Goal: Transaction & Acquisition: Purchase product/service

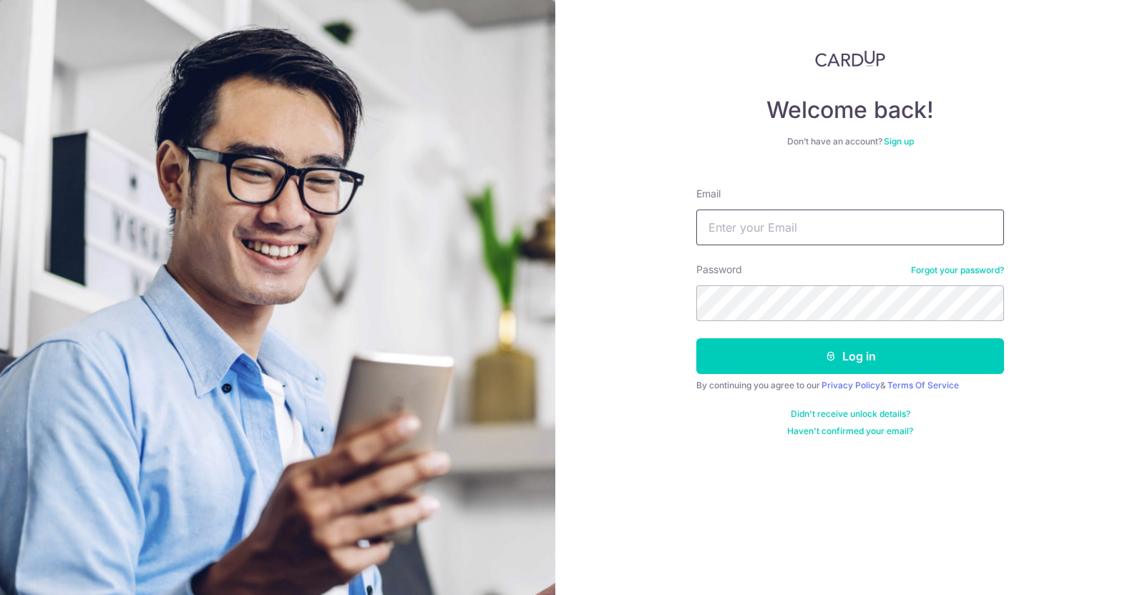
type input "[EMAIL_ADDRESS][DOMAIN_NAME]"
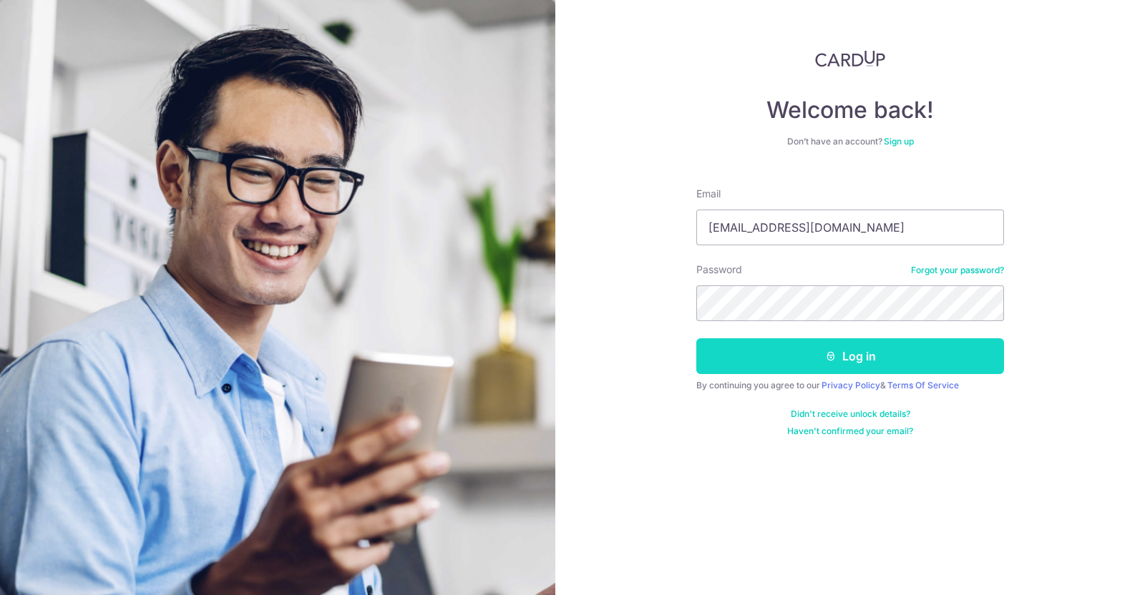
click at [859, 361] on button "Log in" at bounding box center [850, 356] width 308 height 36
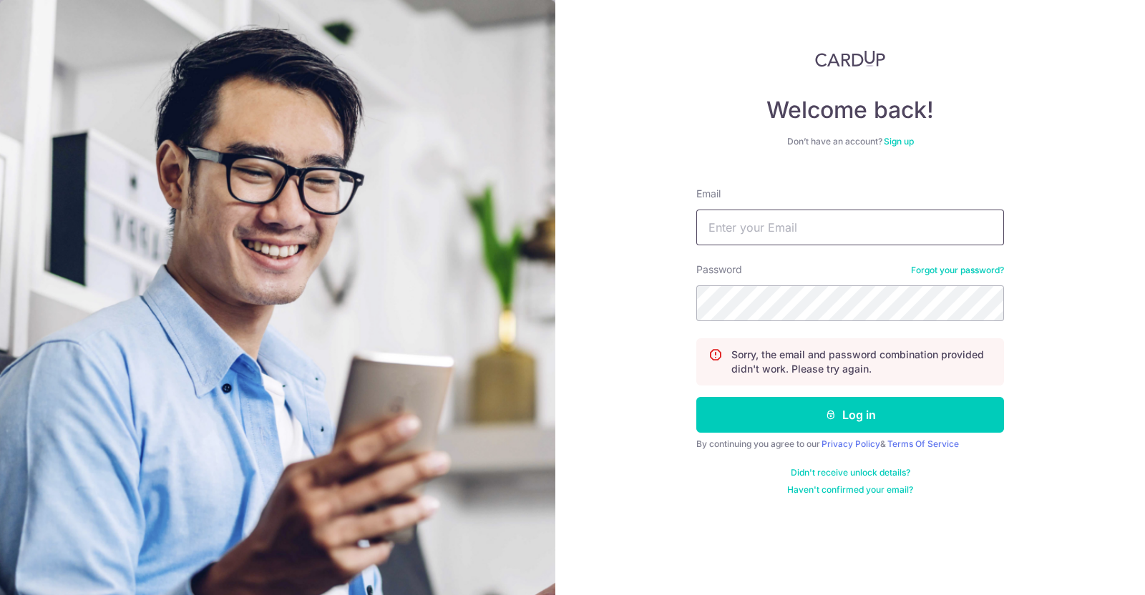
click at [798, 233] on input "Email" at bounding box center [850, 228] width 308 height 36
type input "[EMAIL_ADDRESS][DOMAIN_NAME]"
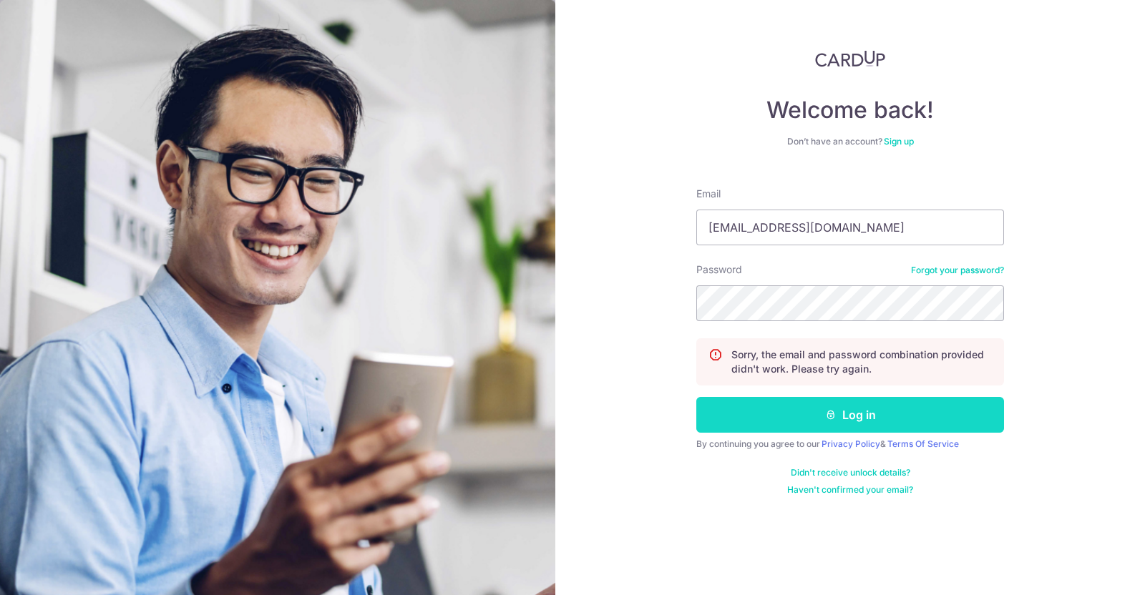
click at [861, 420] on button "Log in" at bounding box center [850, 415] width 308 height 36
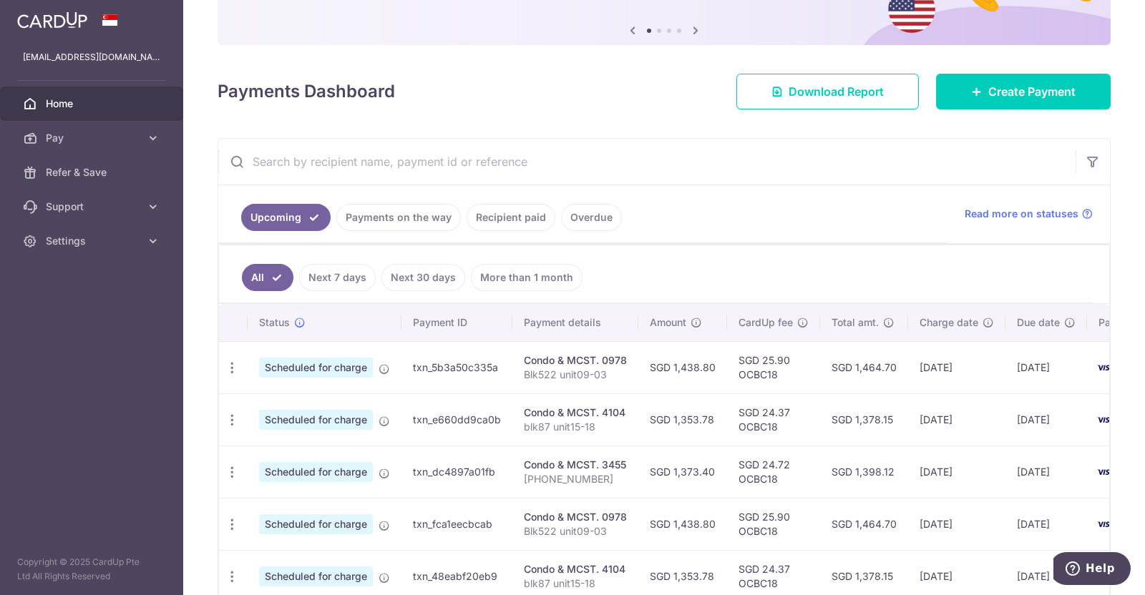
scroll to position [178, 0]
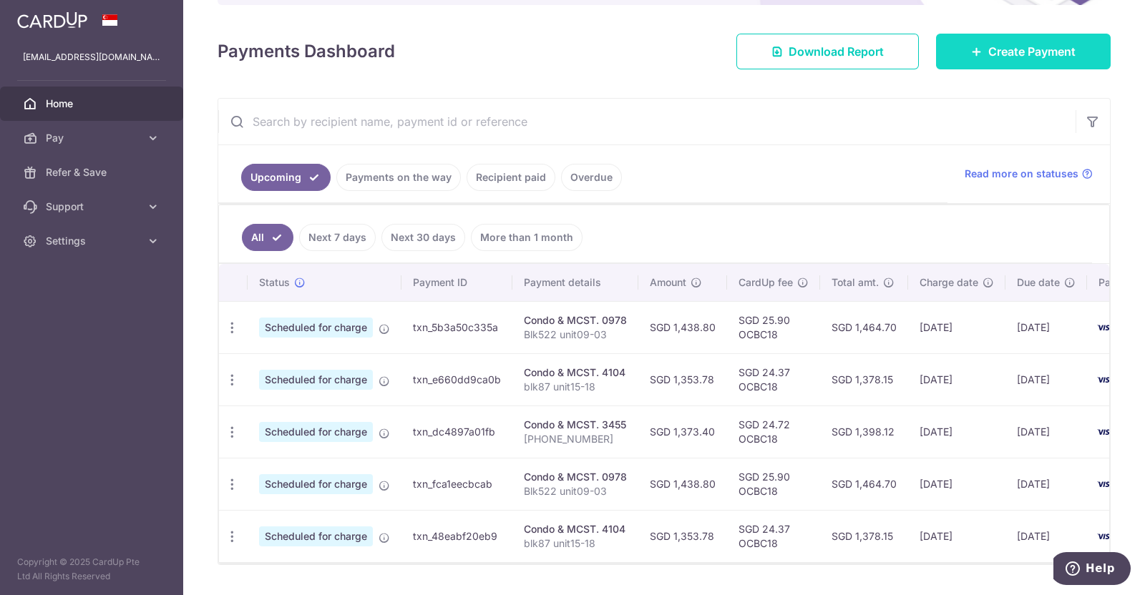
click at [1010, 59] on span "Create Payment" at bounding box center [1031, 51] width 87 height 17
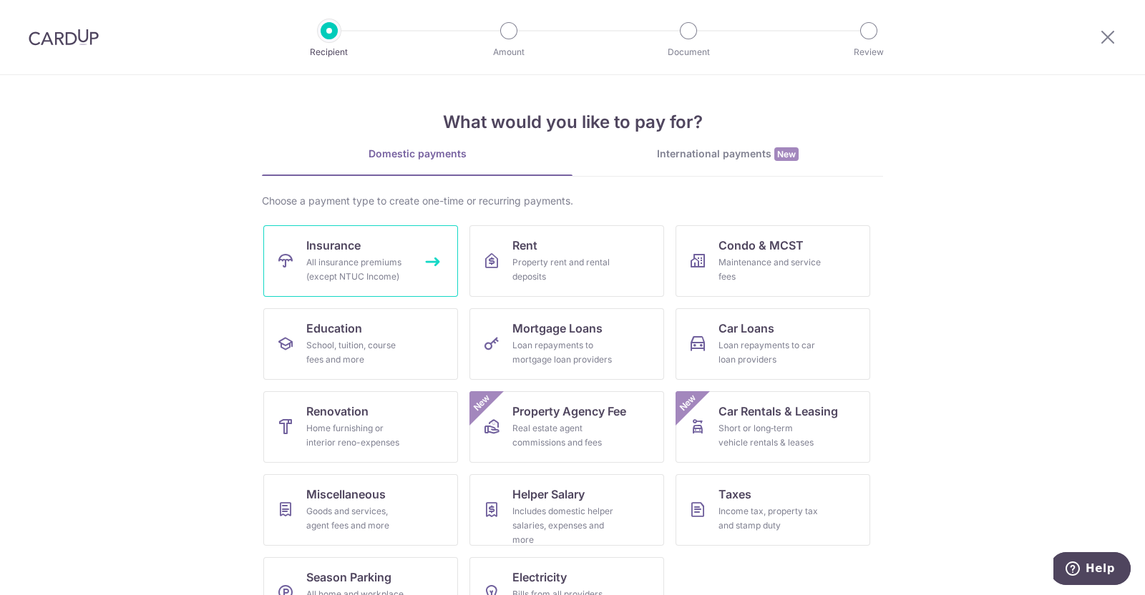
click at [358, 253] on link "Insurance All insurance premiums (except NTUC Income)" at bounding box center [360, 261] width 195 height 72
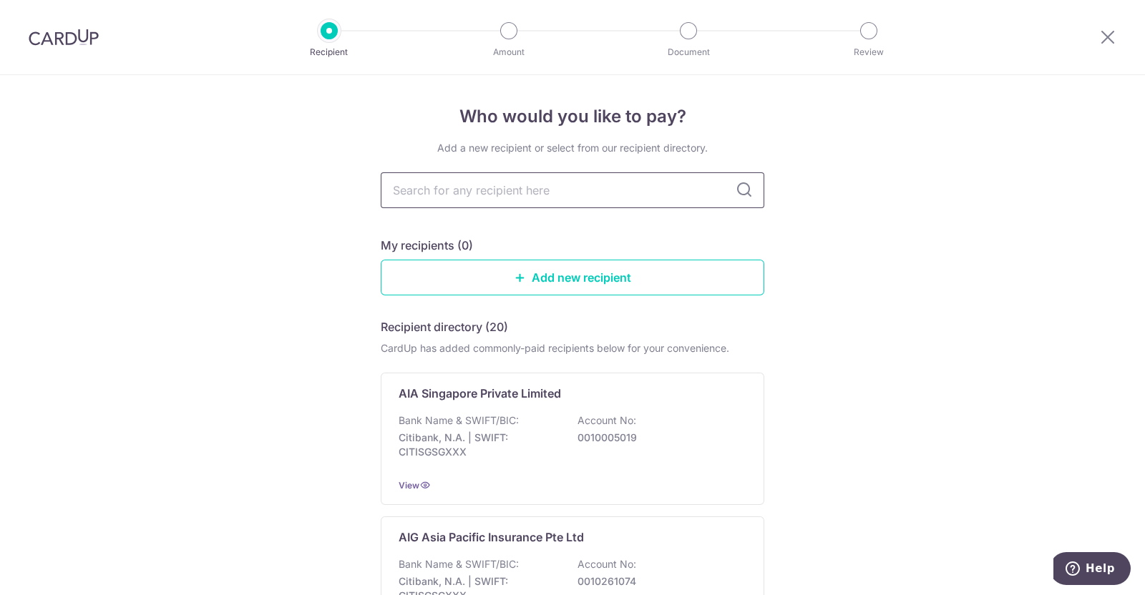
click at [463, 195] on input "text" at bounding box center [573, 190] width 384 height 36
click at [477, 439] on p "Citibank, N.A. | SWIFT: CITISGSGXXX" at bounding box center [479, 445] width 160 height 29
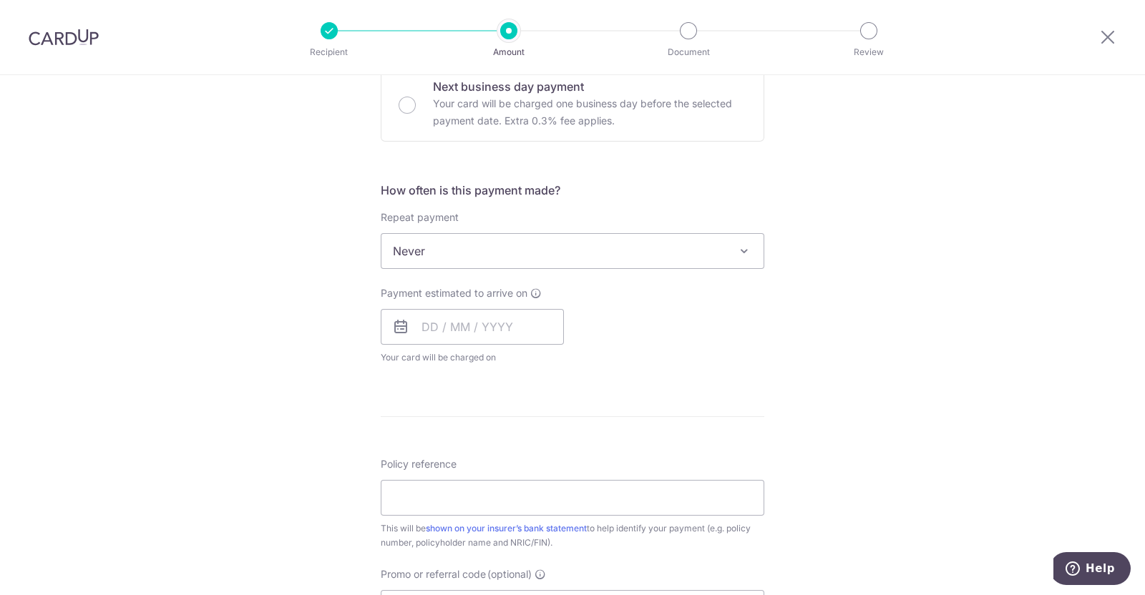
scroll to position [625, 0]
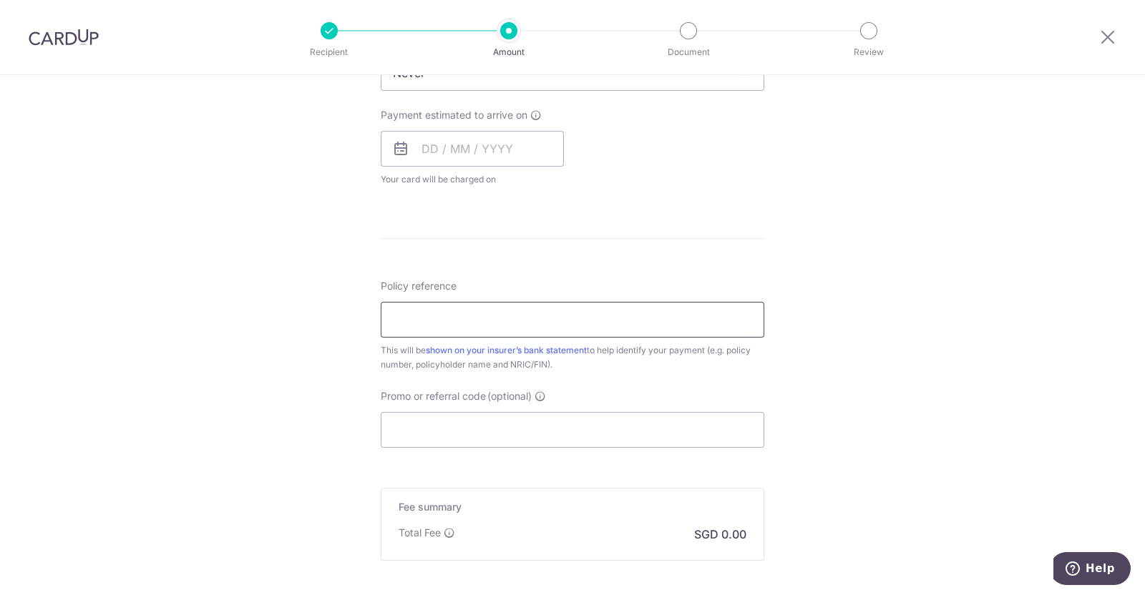
click at [426, 318] on input "Policy reference" at bounding box center [573, 320] width 384 height 36
paste input "U121553805"
type input "U121553805"
click at [573, 219] on form "Enter payment amount SGD Select Card Select option Add credit card Your Cards *…" at bounding box center [573, 110] width 384 height 1133
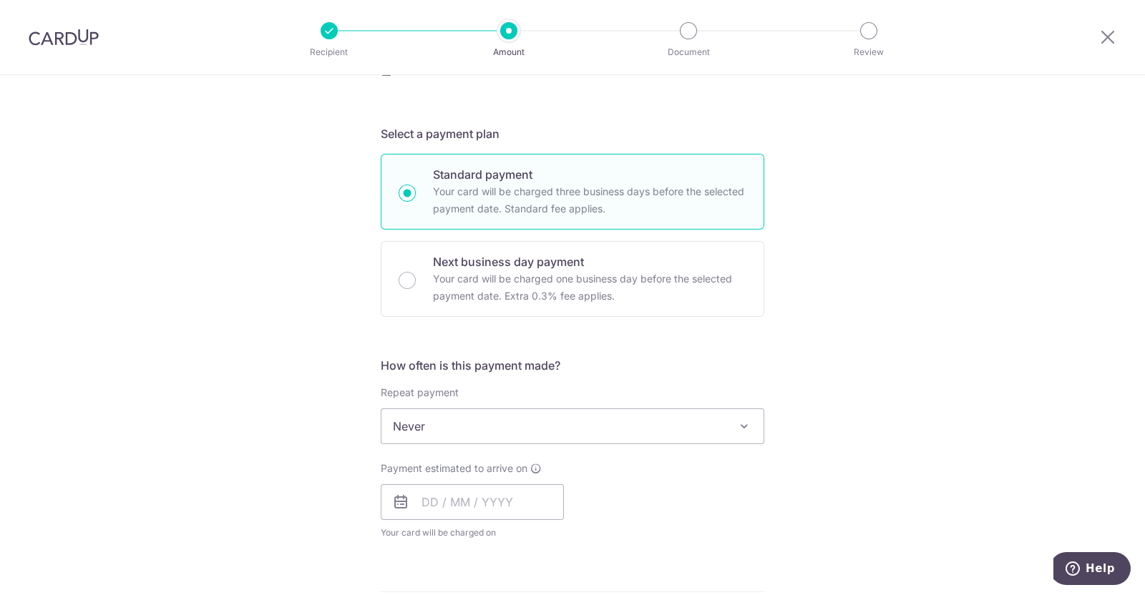
scroll to position [0, 0]
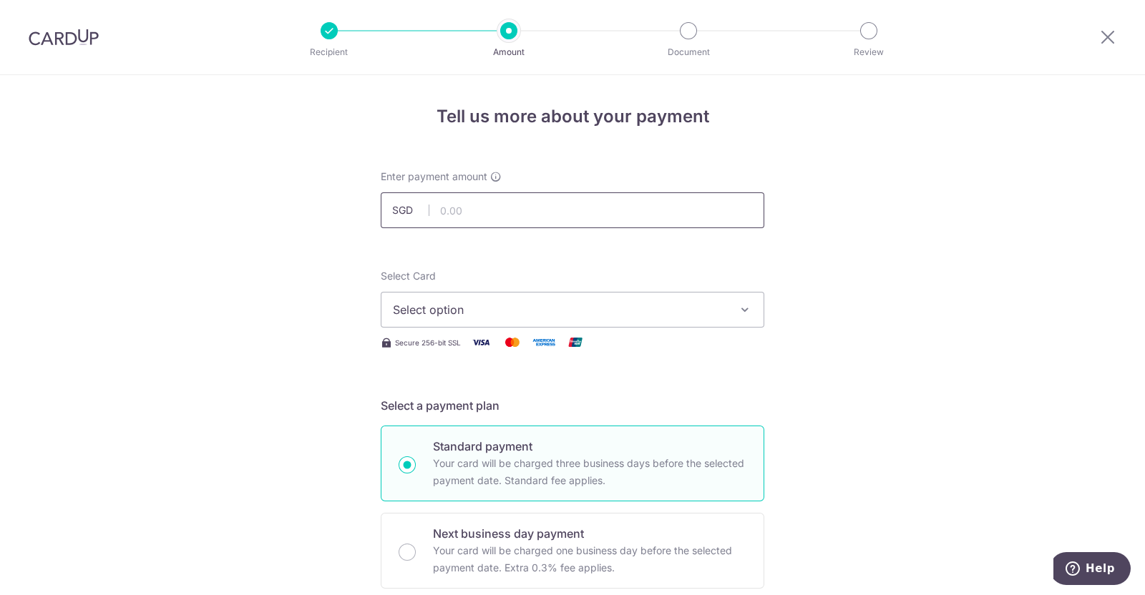
click at [504, 214] on input "text" at bounding box center [573, 210] width 384 height 36
type input "511.50"
click at [491, 301] on span "Select option" at bounding box center [559, 309] width 333 height 17
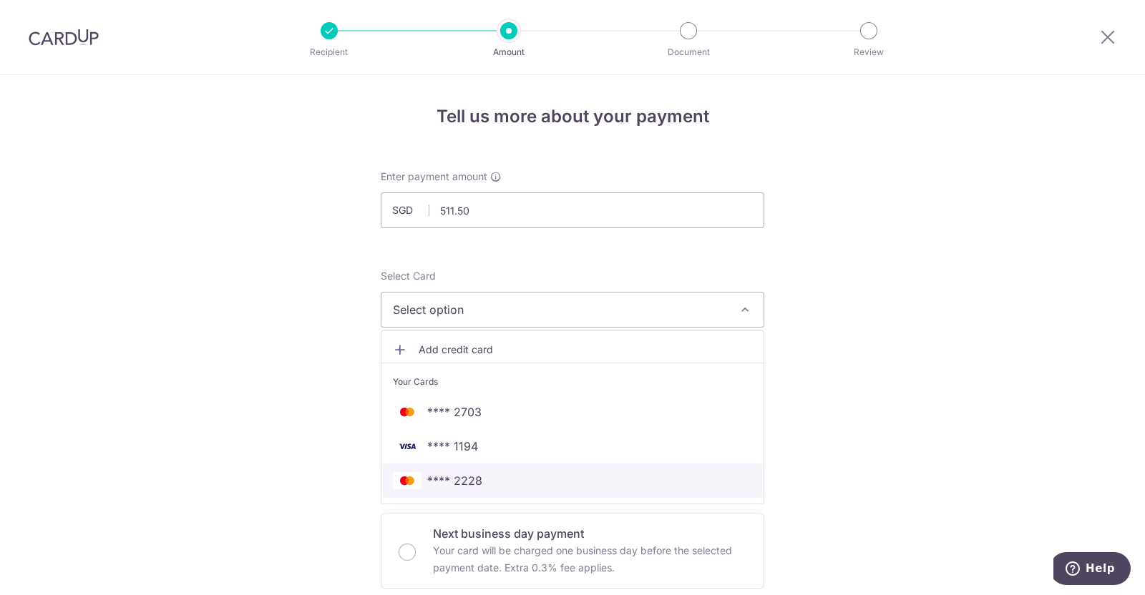
click at [474, 484] on span "**** 2228" at bounding box center [454, 480] width 55 height 17
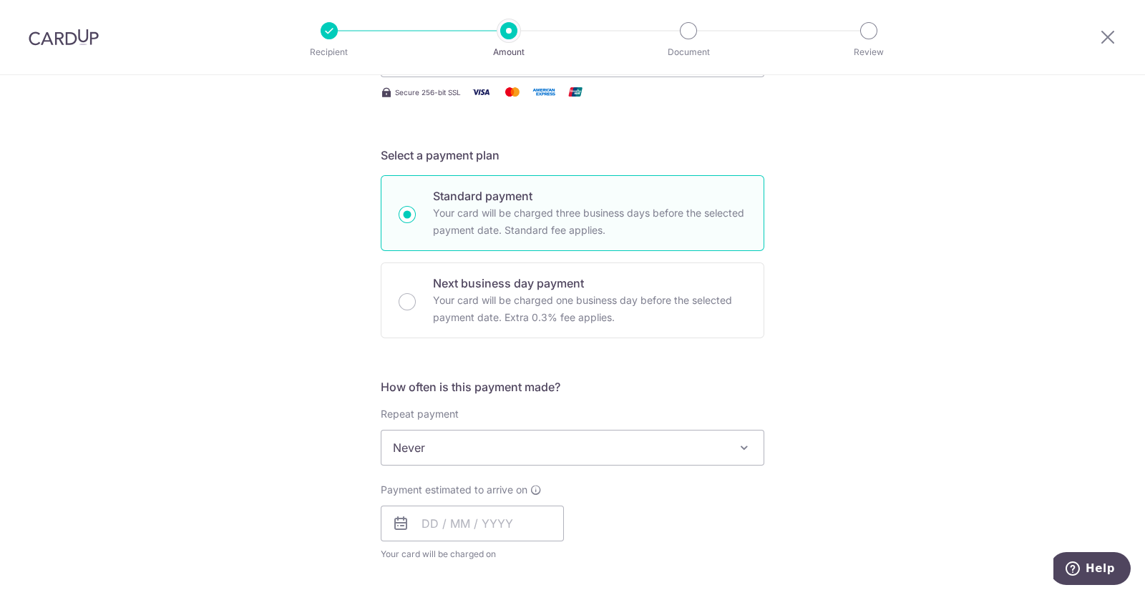
scroll to position [357, 0]
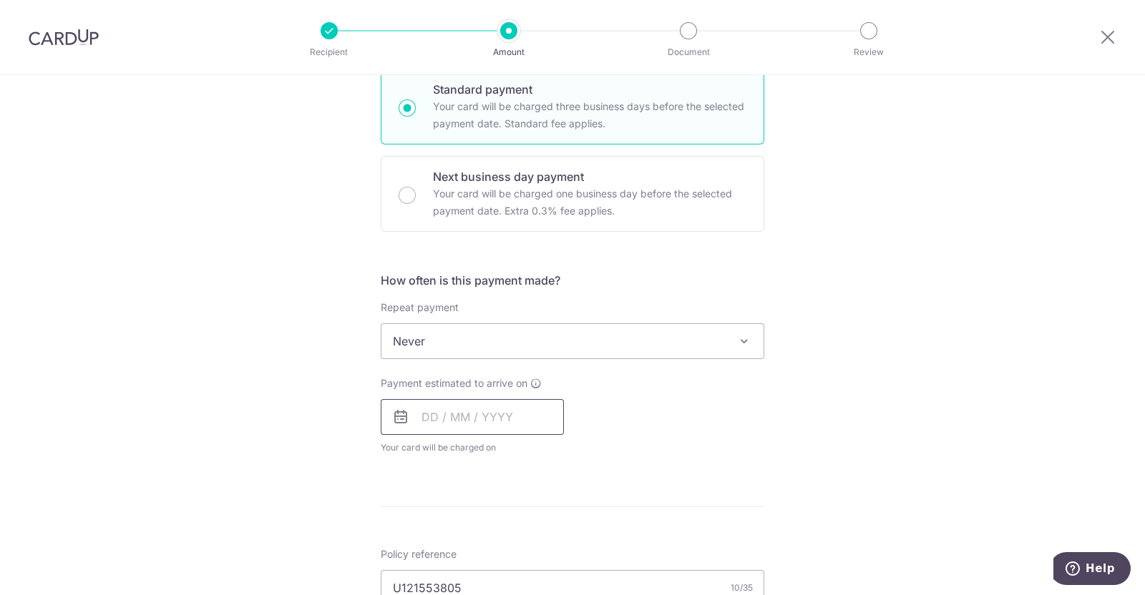
click at [428, 416] on input "text" at bounding box center [472, 417] width 183 height 36
drag, startPoint x: 547, startPoint y: 577, endPoint x: 673, endPoint y: 462, distance: 170.7
click at [546, 577] on link "17" at bounding box center [553, 576] width 23 height 23
type input "[DATE]"
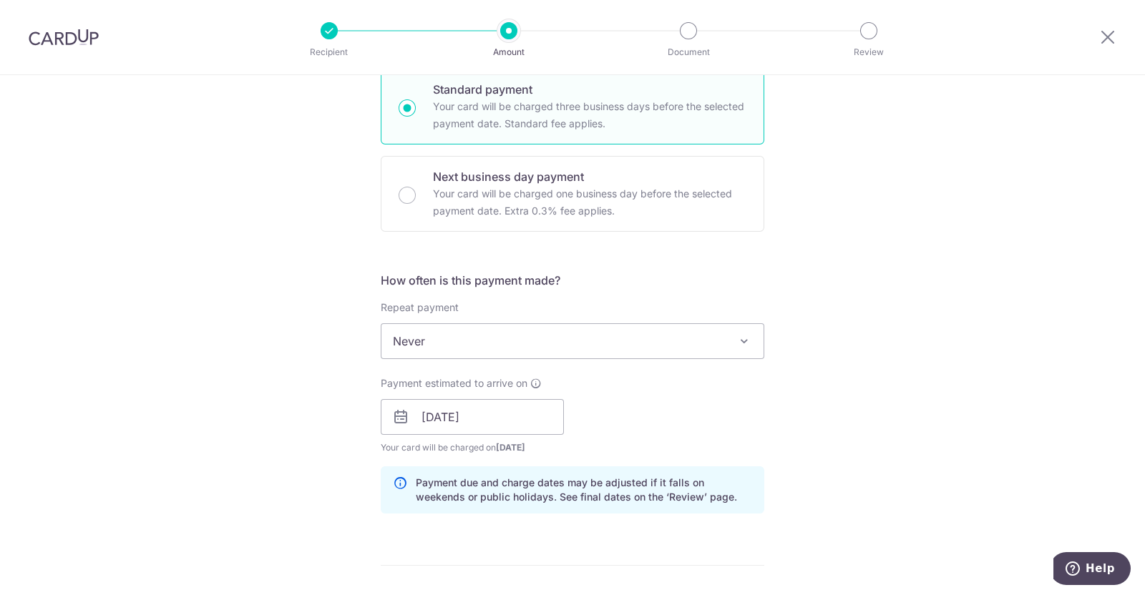
click at [843, 360] on div "Tell us more about your payment Enter payment amount SGD 511.50 511.50 Select C…" at bounding box center [572, 394] width 1145 height 1353
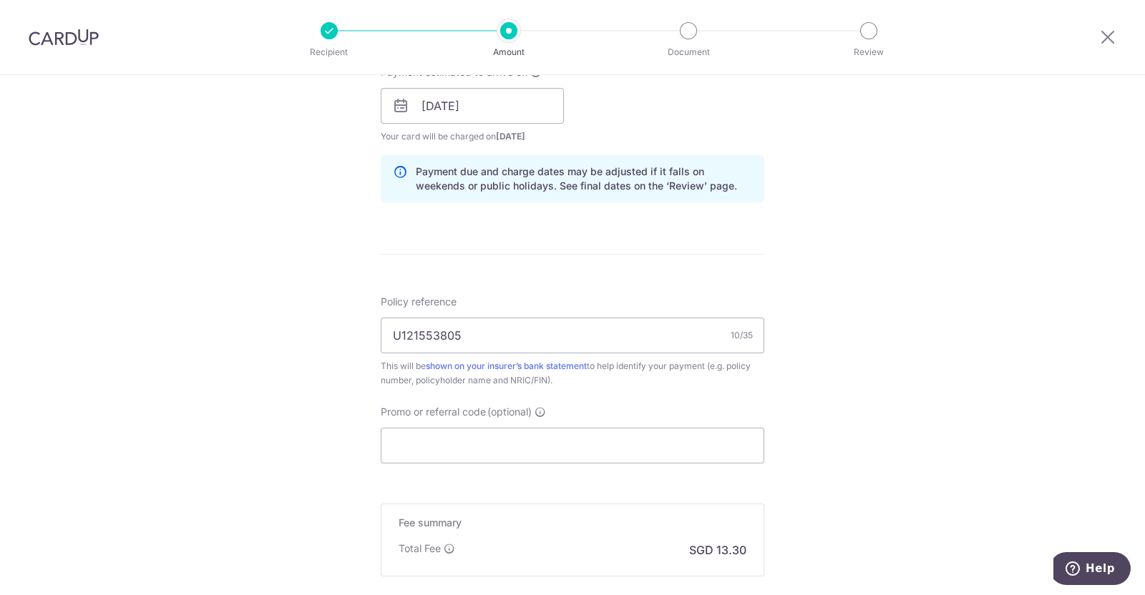
scroll to position [715, 0]
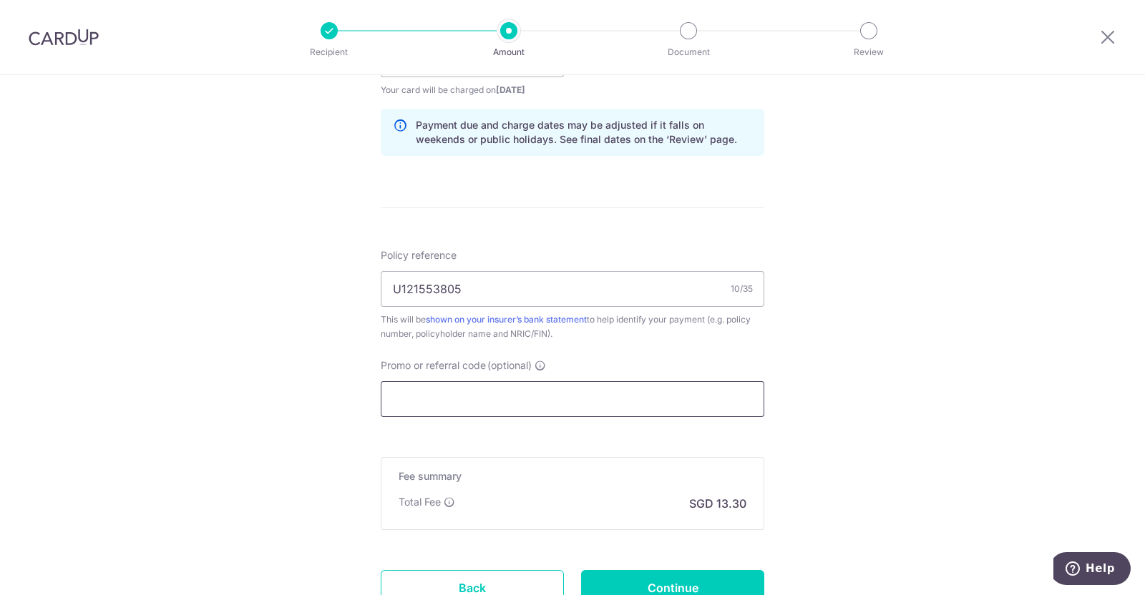
click at [440, 395] on input "Promo or referral code (optional)" at bounding box center [573, 399] width 384 height 36
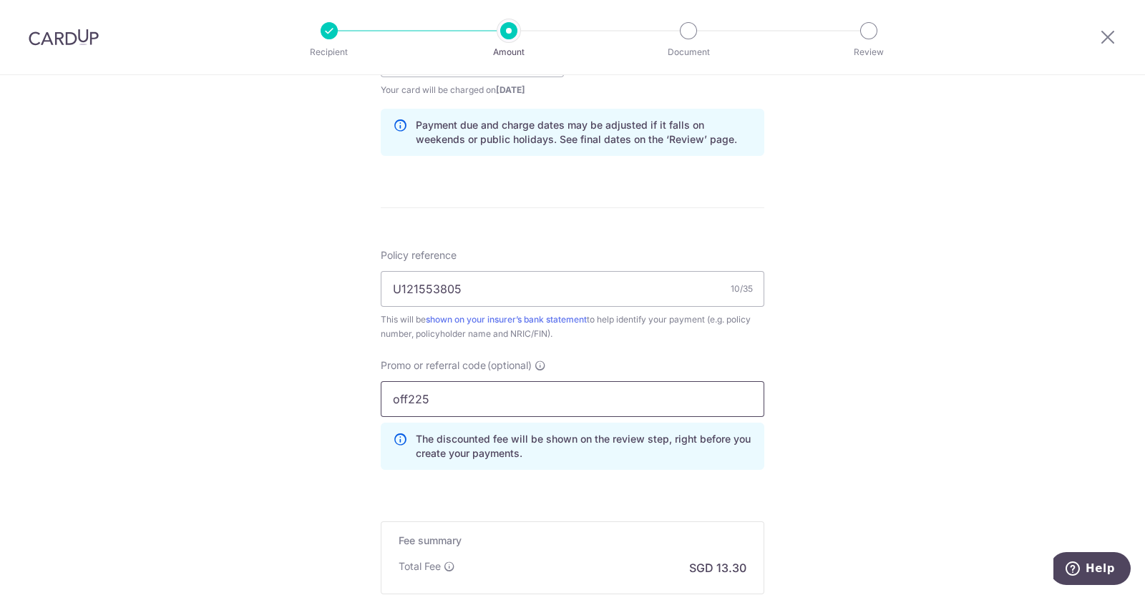
type input "off225"
click at [903, 352] on div "Tell us more about your payment Enter payment amount SGD 511.50 511.50 Select C…" at bounding box center [572, 68] width 1145 height 1417
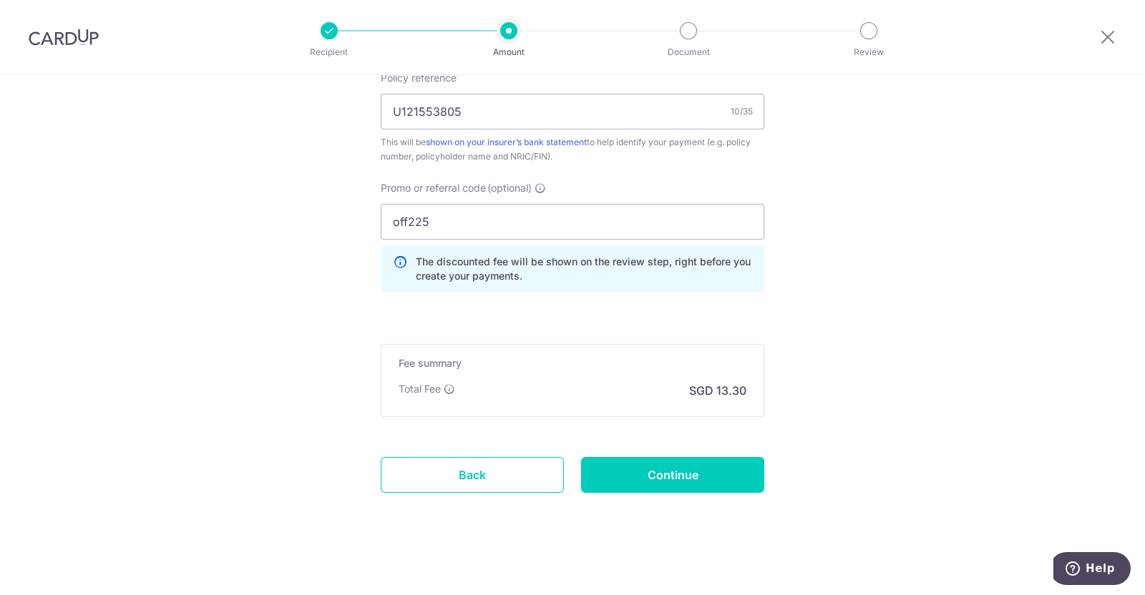
scroll to position [894, 0]
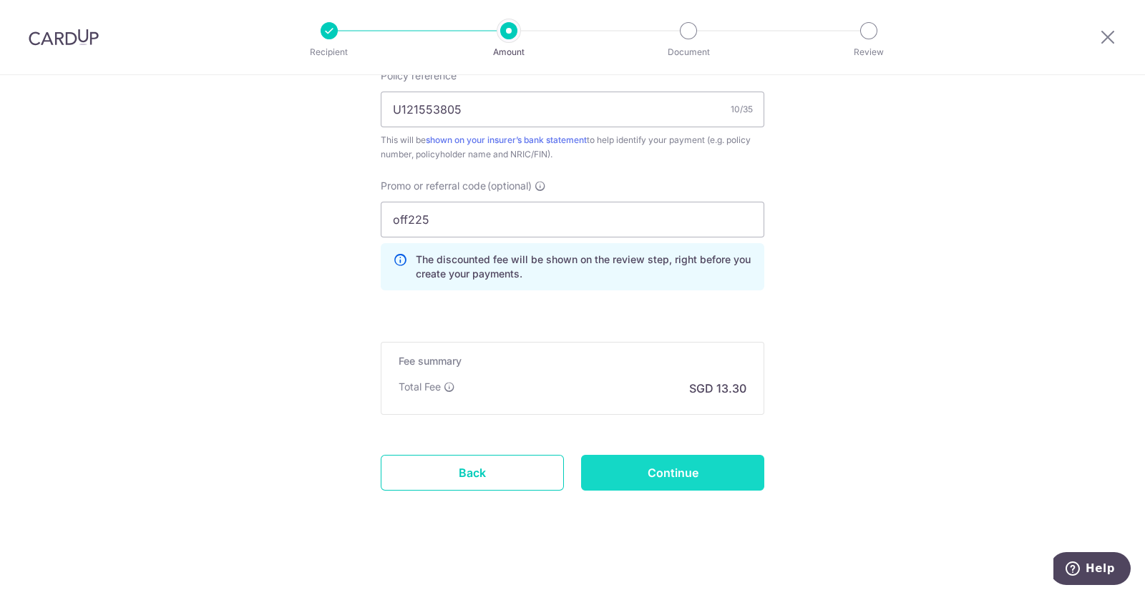
click at [651, 477] on input "Continue" at bounding box center [672, 473] width 183 height 36
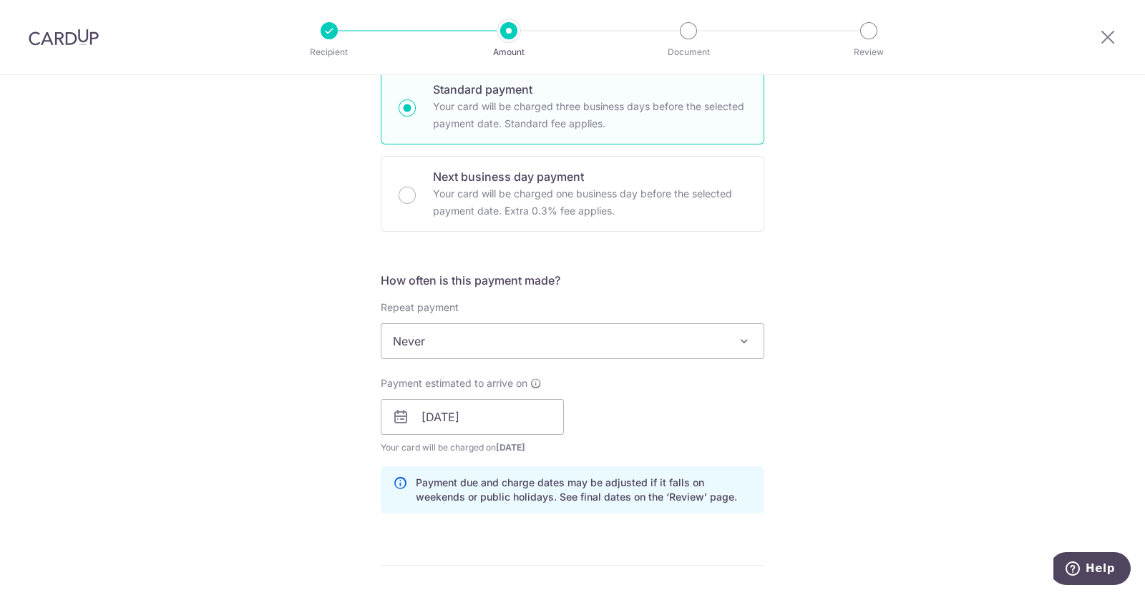
scroll to position [215, 0]
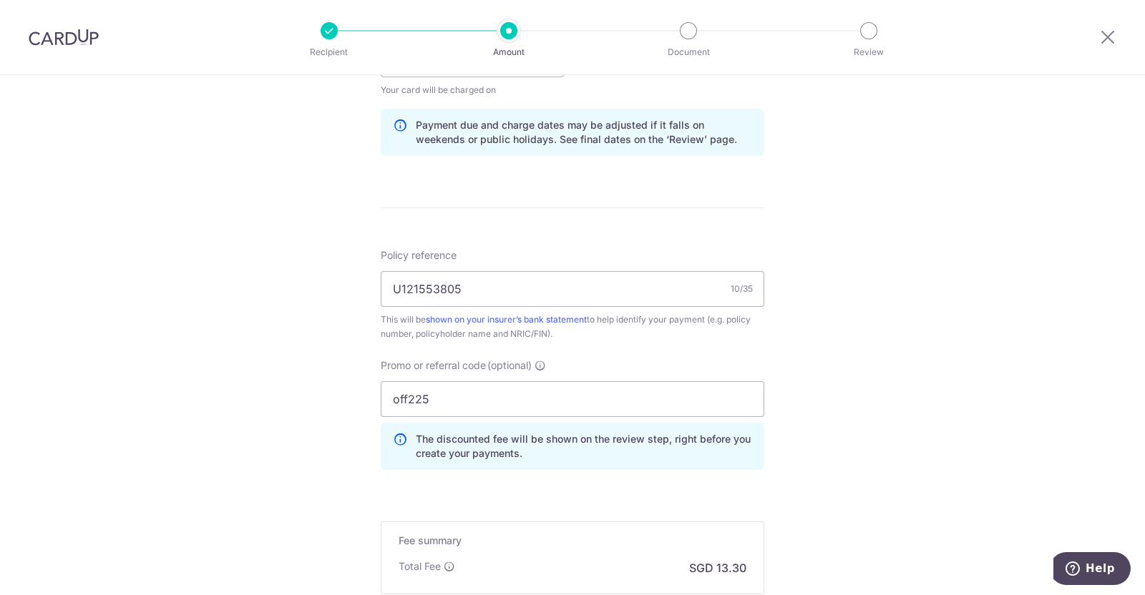
scroll to position [894, 0]
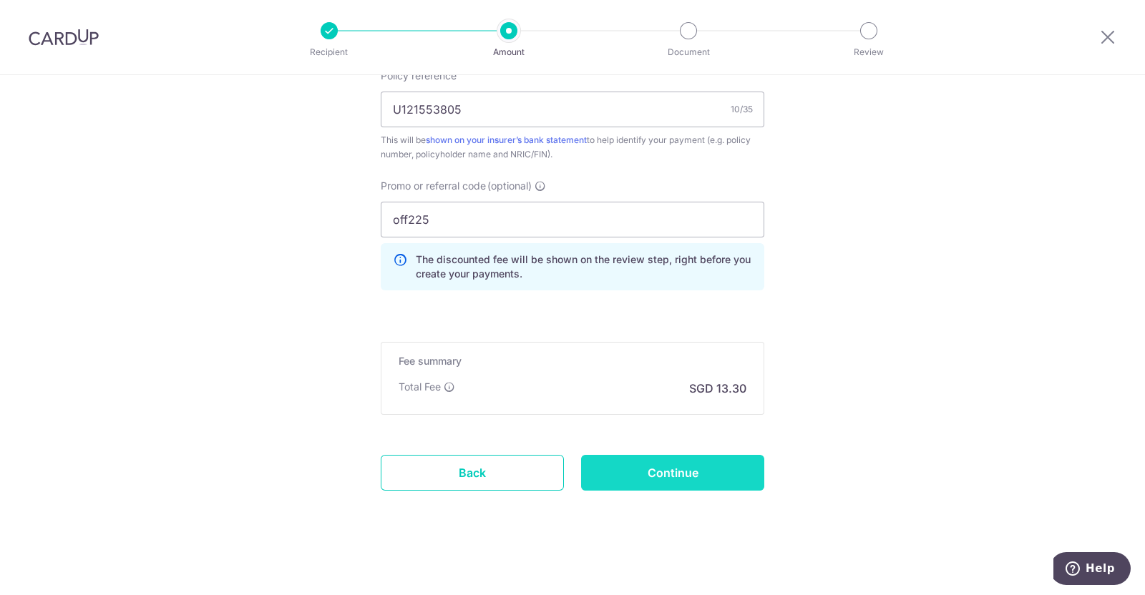
click at [635, 474] on input "Continue" at bounding box center [672, 473] width 183 height 36
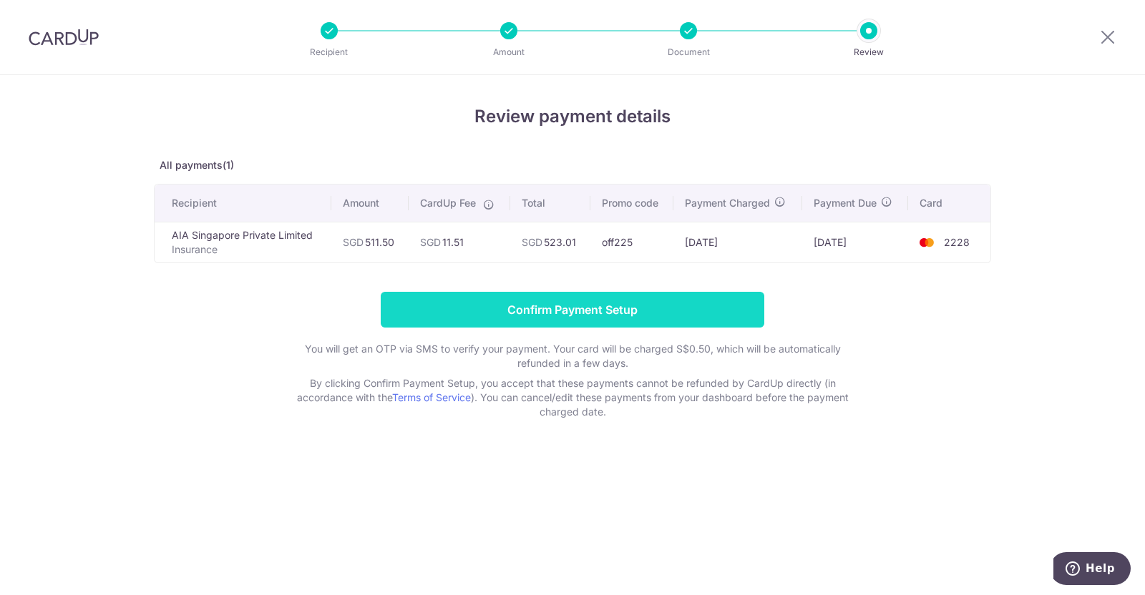
click at [531, 303] on input "Confirm Payment Setup" at bounding box center [573, 310] width 384 height 36
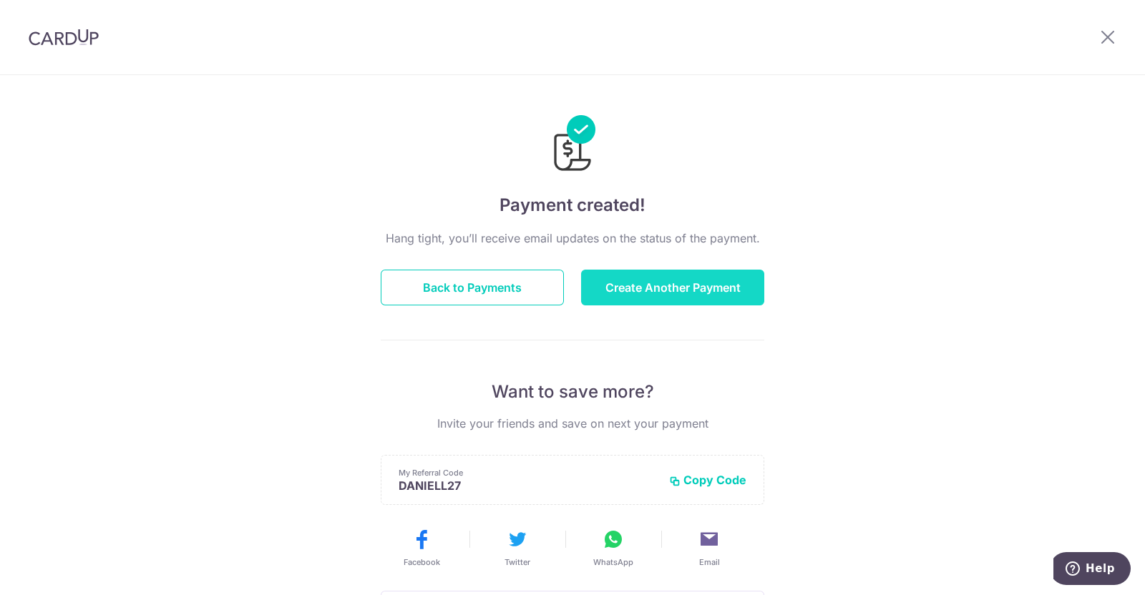
click at [670, 291] on button "Create Another Payment" at bounding box center [672, 288] width 183 height 36
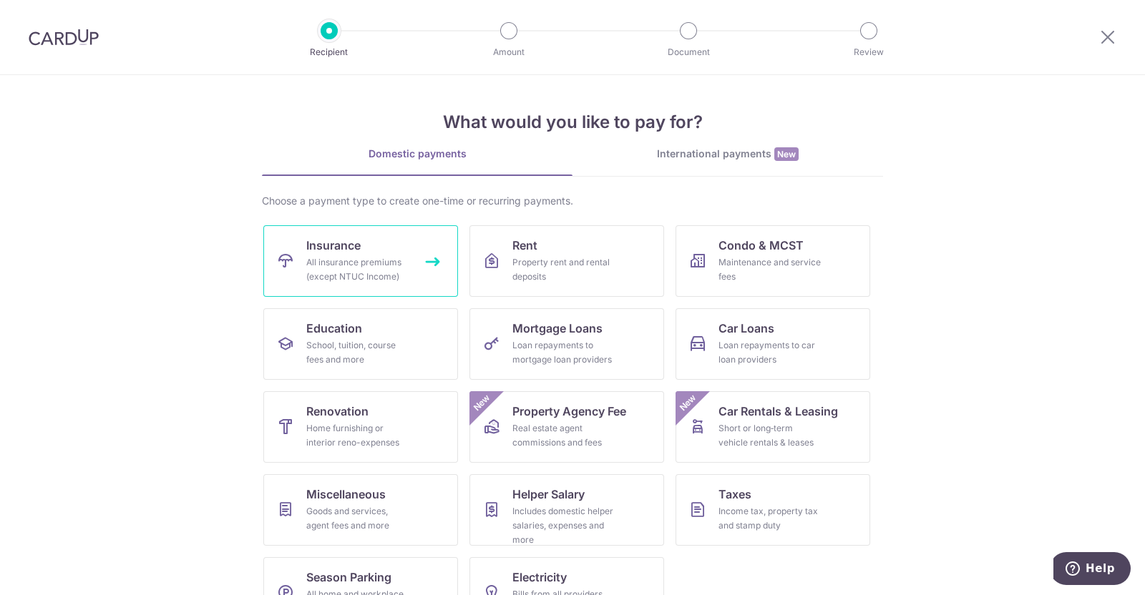
click at [386, 253] on link "Insurance All insurance premiums (except NTUC Income)" at bounding box center [360, 261] width 195 height 72
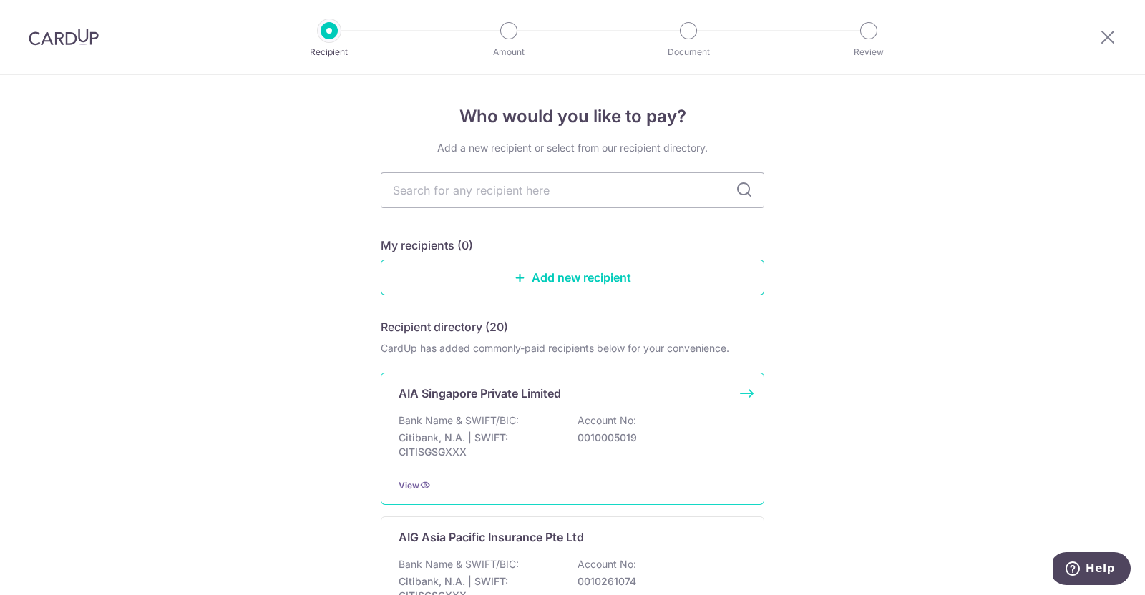
click at [495, 452] on p "Citibank, N.A. | SWIFT: CITISGSGXXX" at bounding box center [479, 445] width 160 height 29
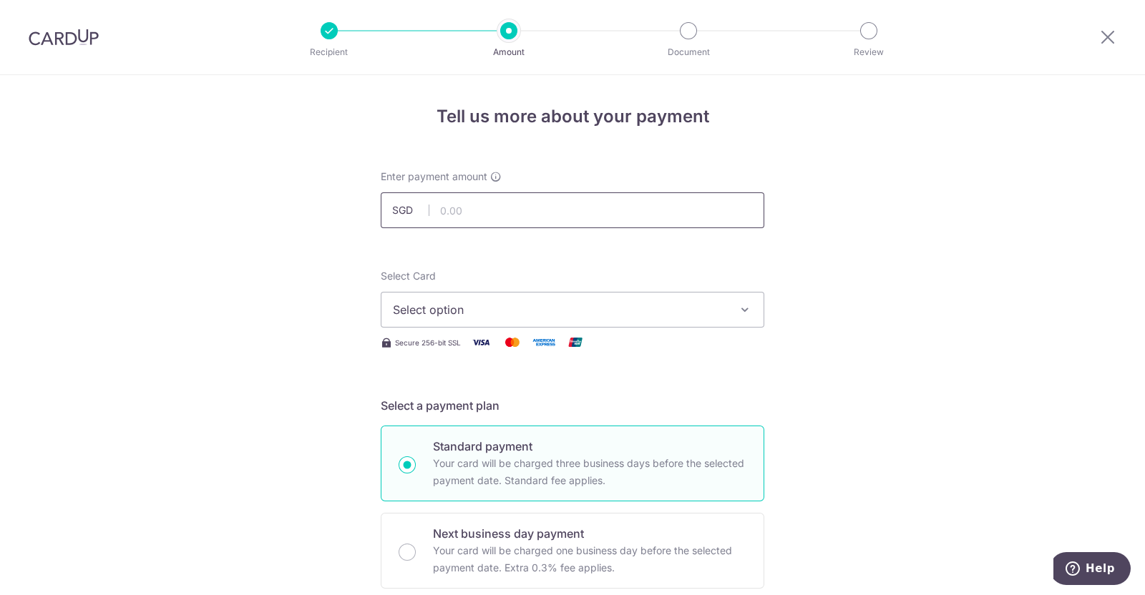
click at [556, 214] on input "text" at bounding box center [573, 210] width 384 height 36
type input "2,216.00"
click at [391, 286] on div "Select Card Select option Add credit card Your Cards **** 2703 **** 1194 **** 2…" at bounding box center [573, 298] width 384 height 59
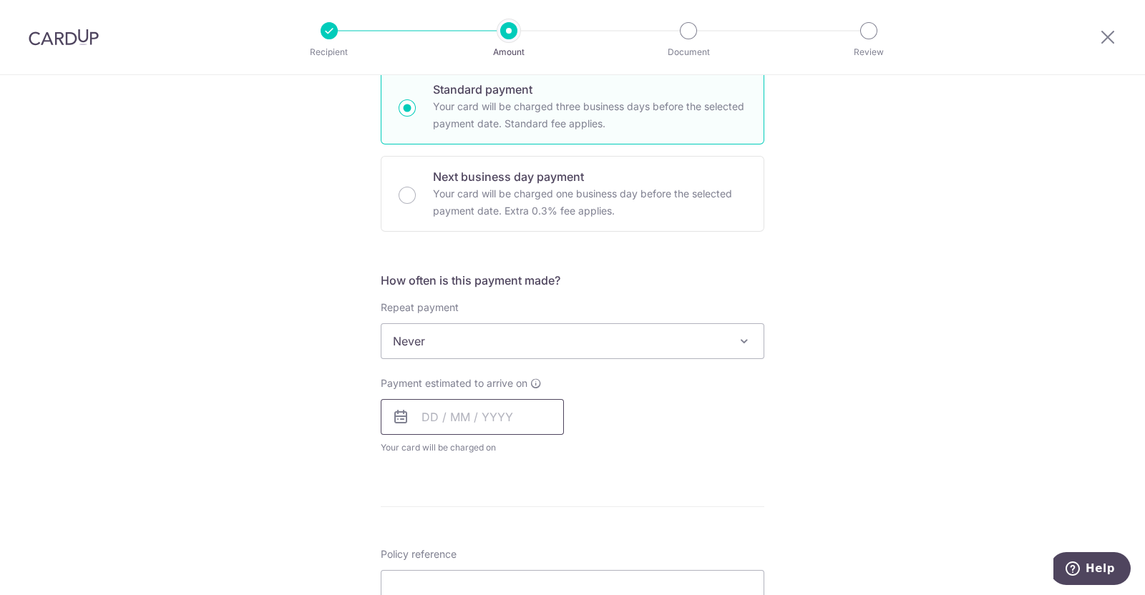
click at [494, 412] on input "text" at bounding box center [472, 417] width 183 height 36
click at [546, 573] on link "17" at bounding box center [553, 576] width 23 height 23
type input "17/10/2025"
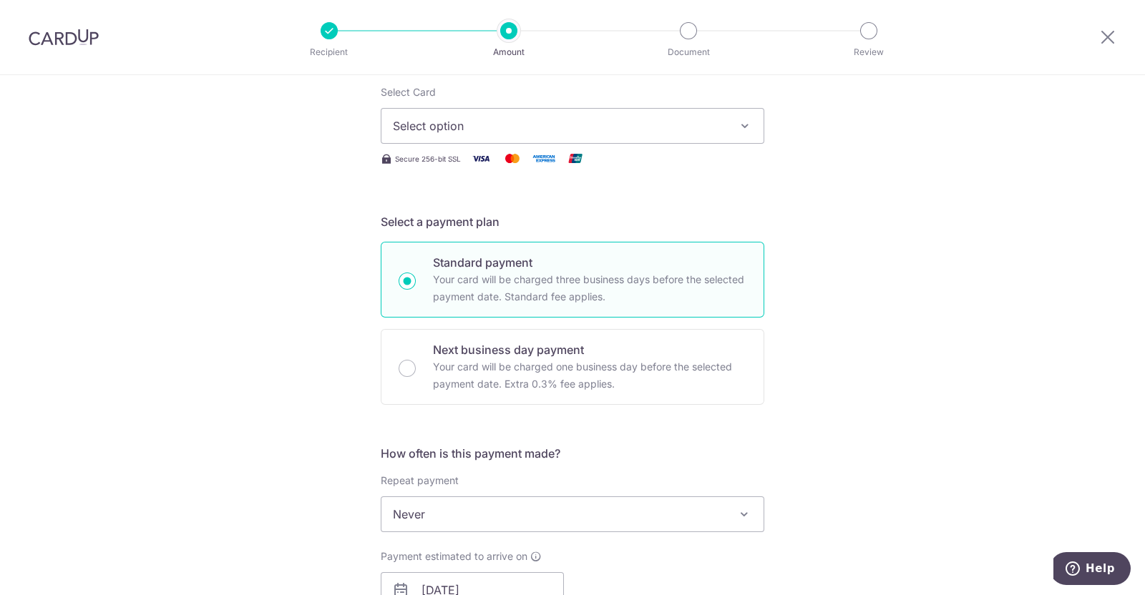
scroll to position [178, 0]
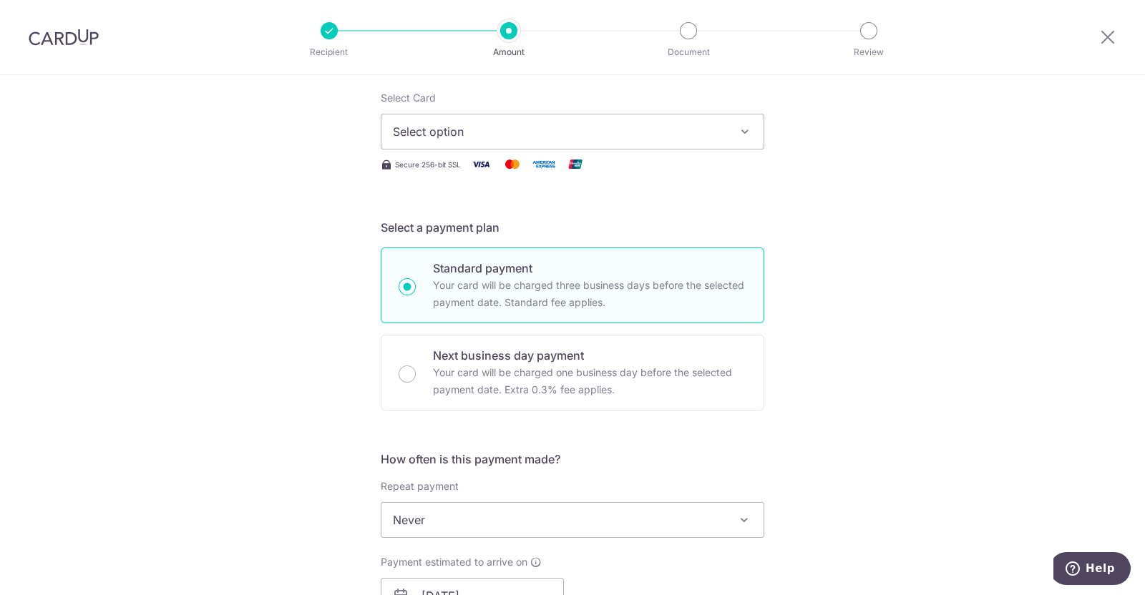
click at [482, 134] on span "Select option" at bounding box center [559, 131] width 333 height 17
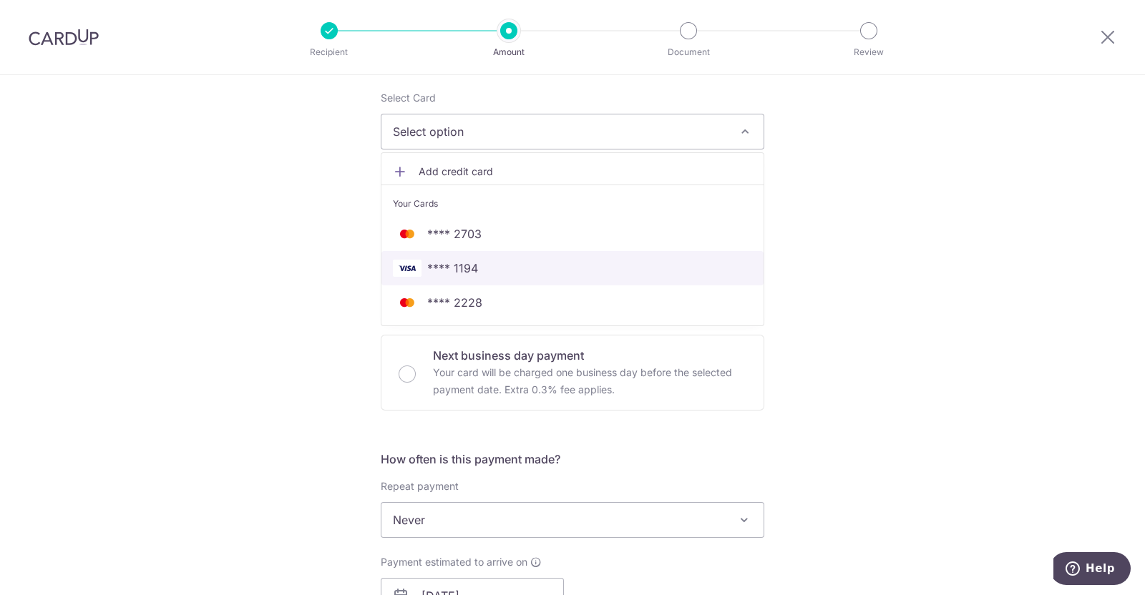
click at [510, 260] on span "**** 1194" at bounding box center [572, 268] width 359 height 17
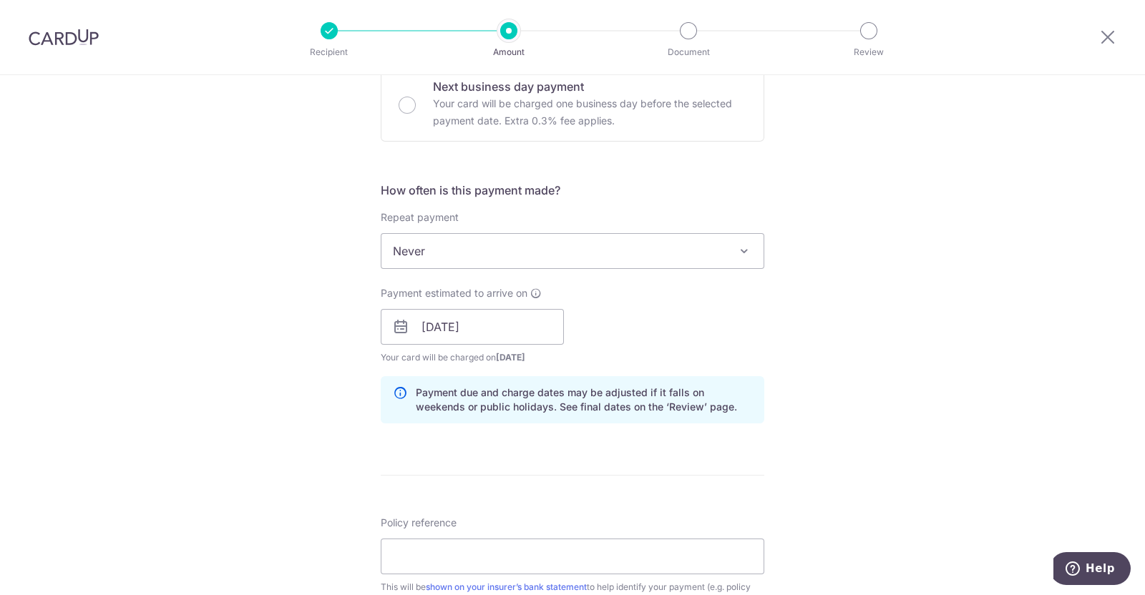
scroll to position [625, 0]
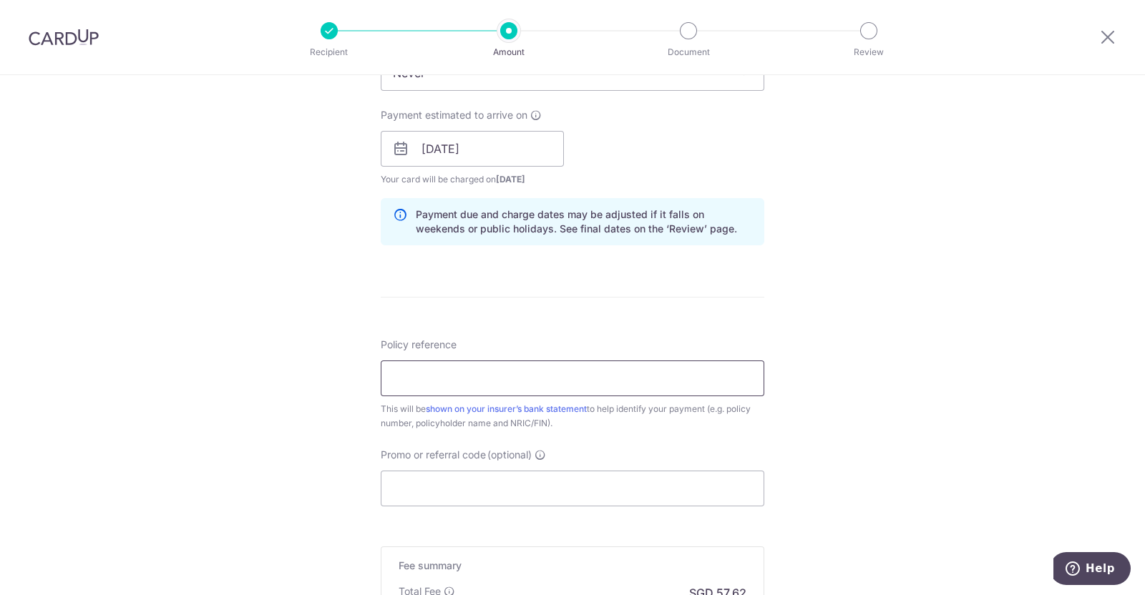
click at [465, 374] on input "Policy reference" at bounding box center [573, 379] width 384 height 36
click at [487, 377] on input "Policy reference" at bounding box center [573, 379] width 384 height 36
type input "U121553805"
click at [429, 490] on input "Promo or referral code (optional)" at bounding box center [573, 489] width 384 height 36
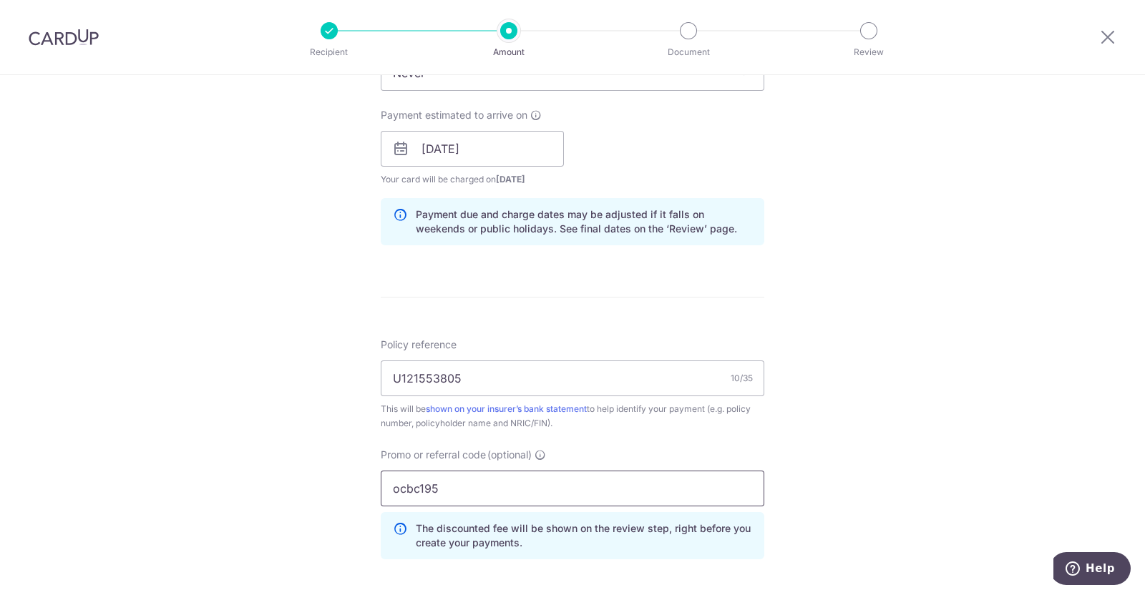
type input "ocbc195"
click at [844, 327] on div "Tell us more about your payment Enter payment amount SGD 2,216.00 2216.00 Selec…" at bounding box center [572, 158] width 1145 height 1417
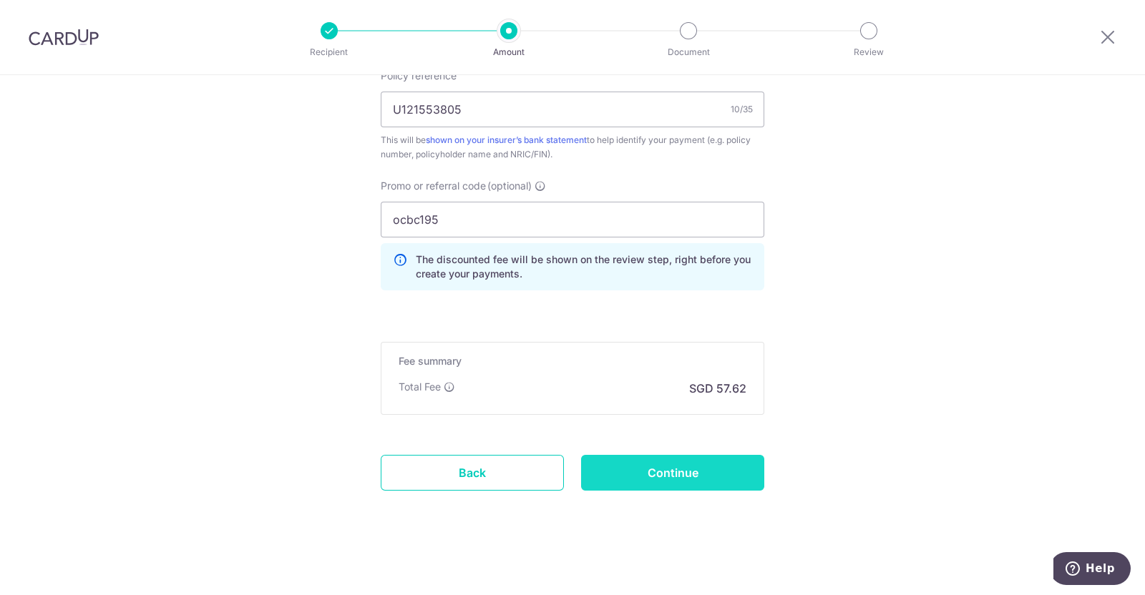
click at [676, 469] on input "Continue" at bounding box center [672, 473] width 183 height 36
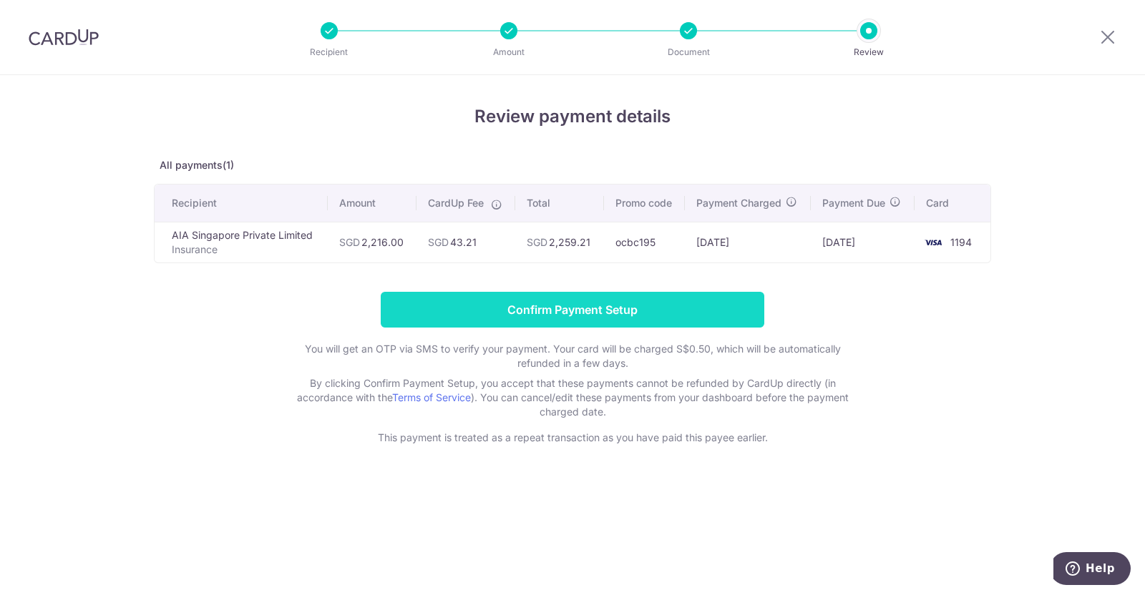
click at [580, 312] on input "Confirm Payment Setup" at bounding box center [573, 310] width 384 height 36
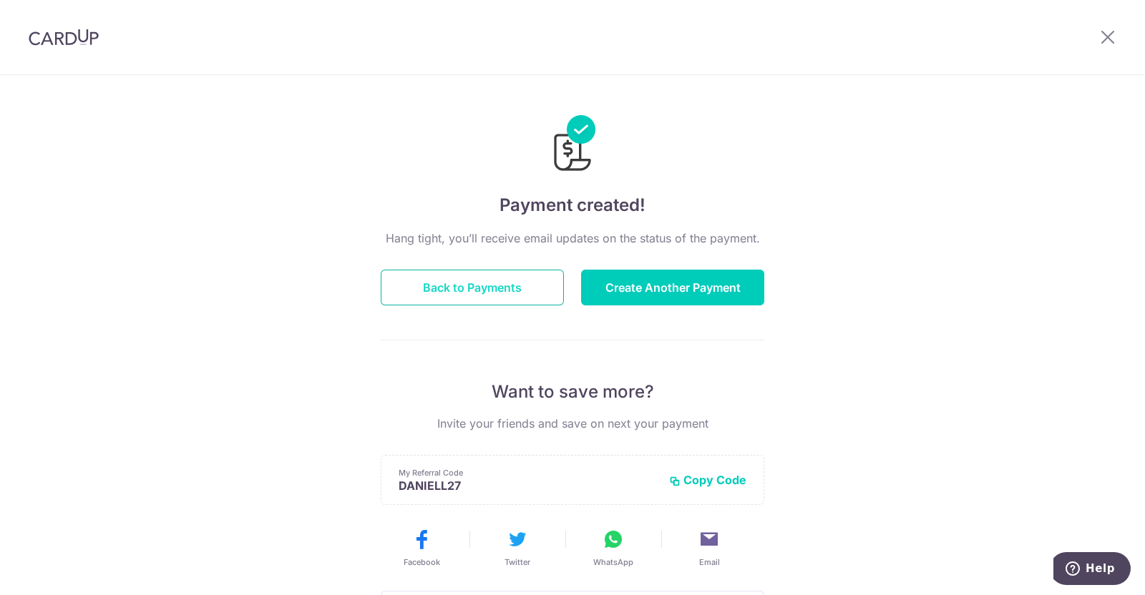
click at [479, 280] on button "Back to Payments" at bounding box center [472, 288] width 183 height 36
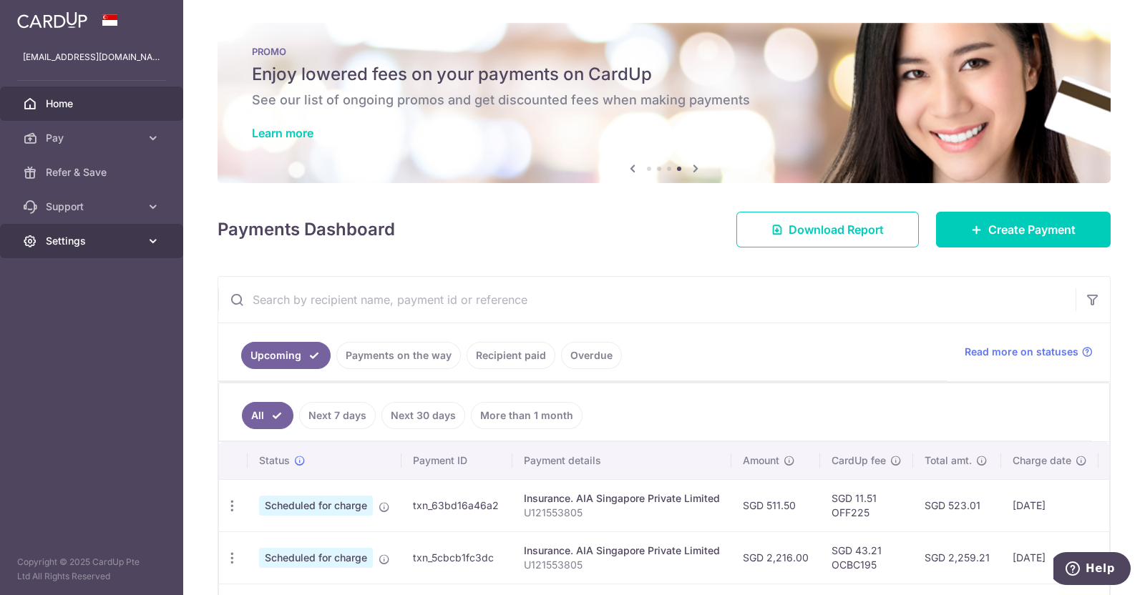
click at [165, 242] on link "Settings" at bounding box center [91, 241] width 183 height 34
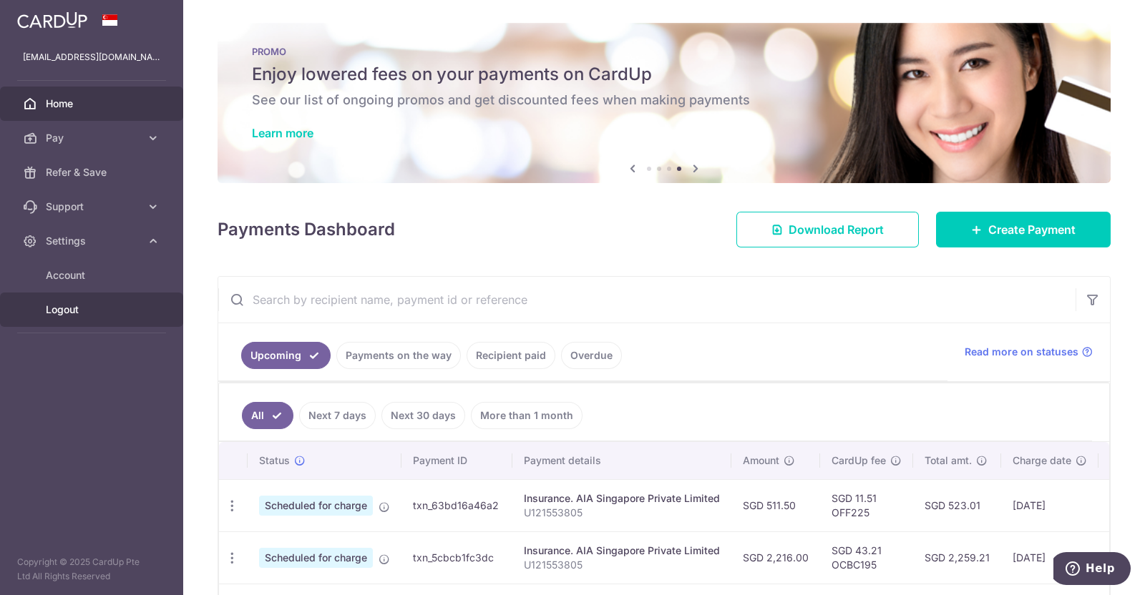
click at [87, 306] on span "Logout" at bounding box center [93, 310] width 94 height 14
